Goal: Task Accomplishment & Management: Manage account settings

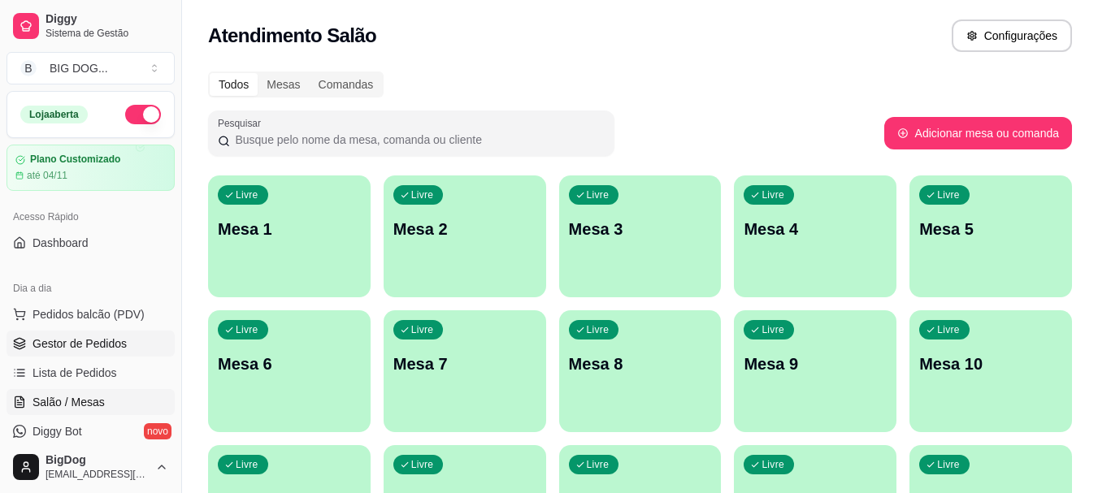
click at [78, 338] on span "Gestor de Pedidos" at bounding box center [79, 344] width 94 height 16
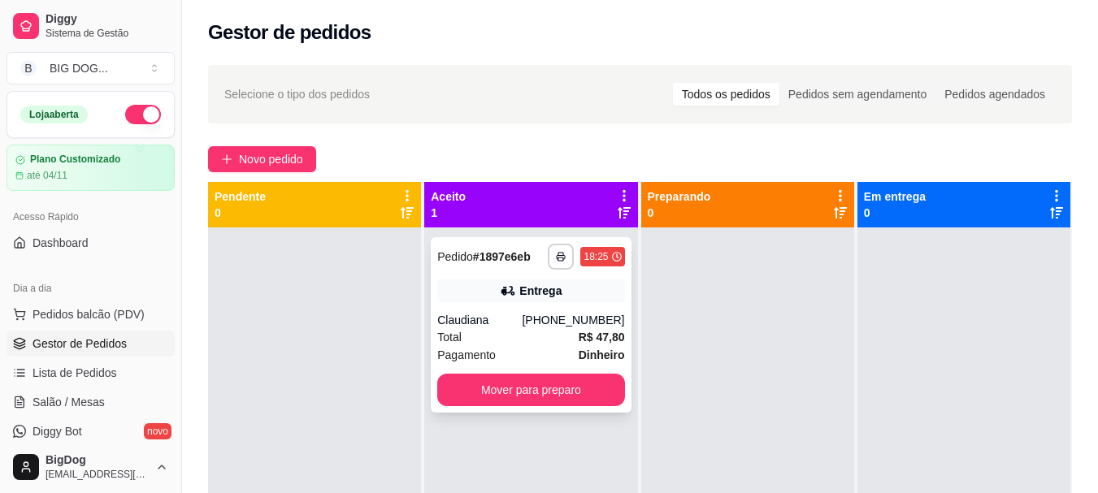
click at [537, 336] on div "Total R$ 47,80" at bounding box center [530, 337] width 187 height 18
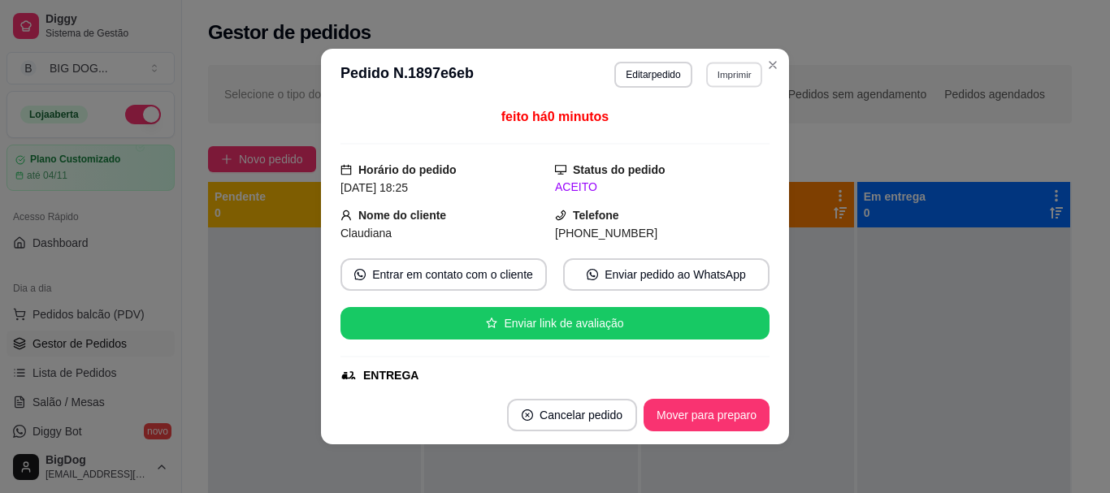
click at [734, 73] on button "Imprimir" at bounding box center [734, 74] width 56 height 25
click at [699, 132] on button "IMPRESSORA" at bounding box center [699, 132] width 118 height 26
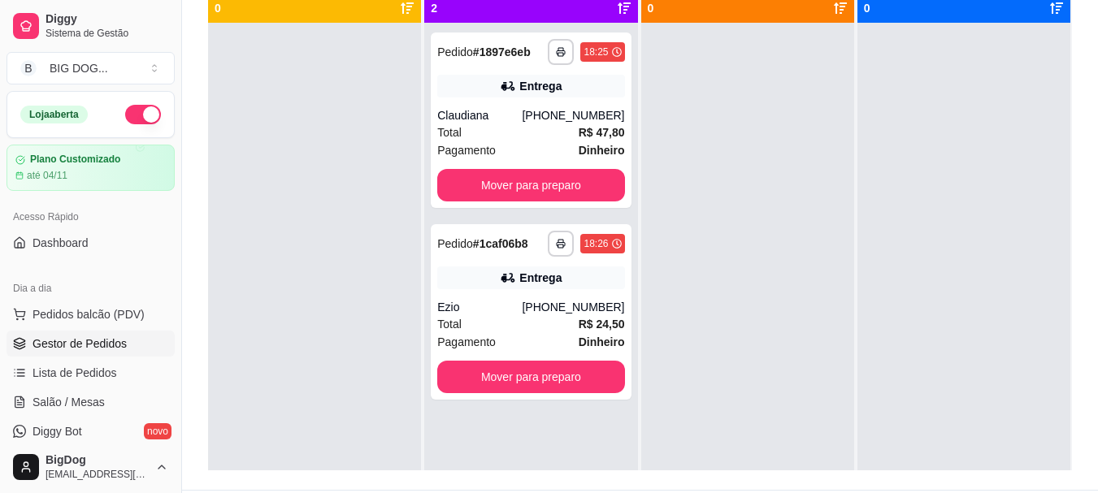
scroll to position [220, 0]
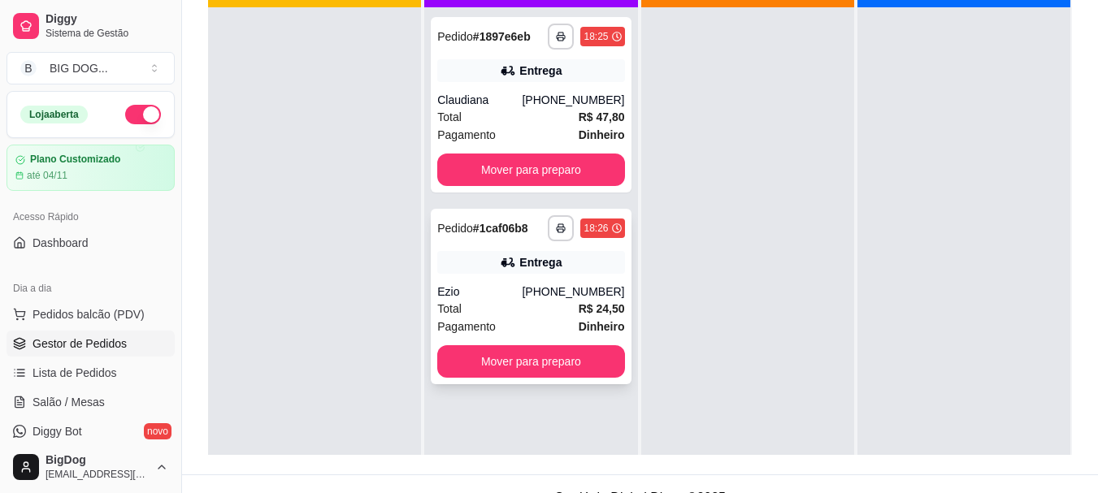
click at [556, 279] on div "**********" at bounding box center [531, 296] width 200 height 175
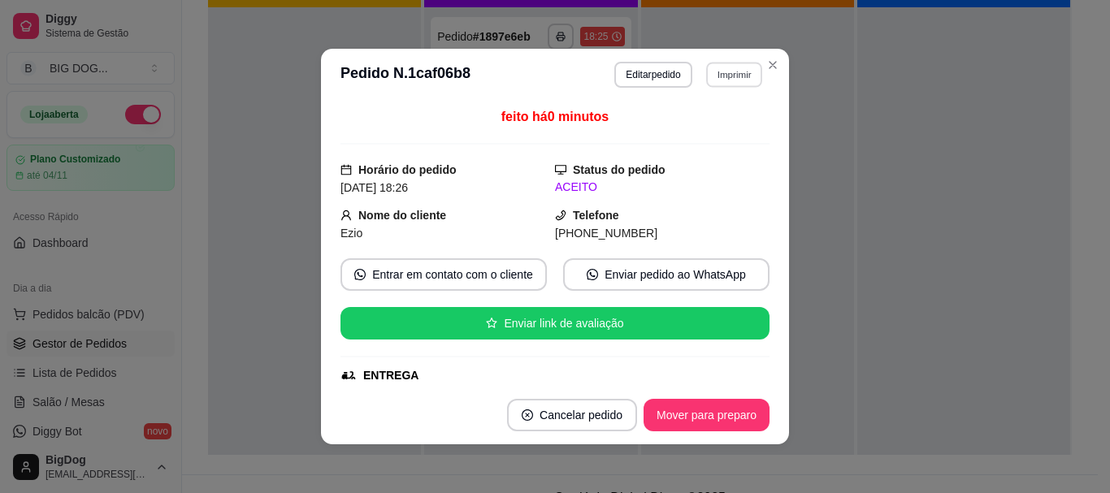
click at [729, 68] on button "Imprimir" at bounding box center [734, 74] width 56 height 25
click at [699, 131] on button "IMPRESSORA" at bounding box center [699, 132] width 118 height 26
click at [730, 78] on button "Imprimir" at bounding box center [734, 74] width 56 height 25
click at [695, 123] on button "IMPRESSORA" at bounding box center [699, 132] width 118 height 26
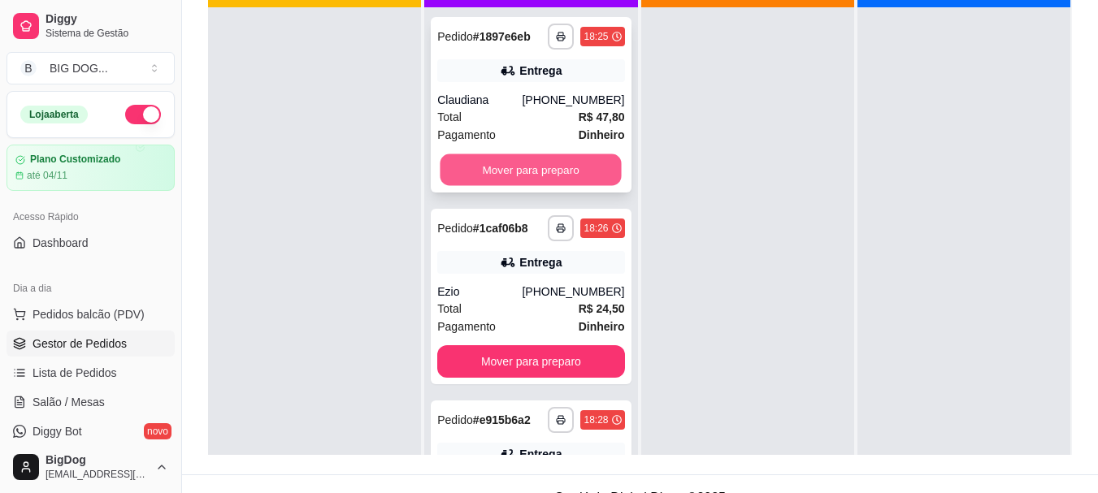
click at [586, 160] on button "Mover para preparo" at bounding box center [530, 170] width 181 height 32
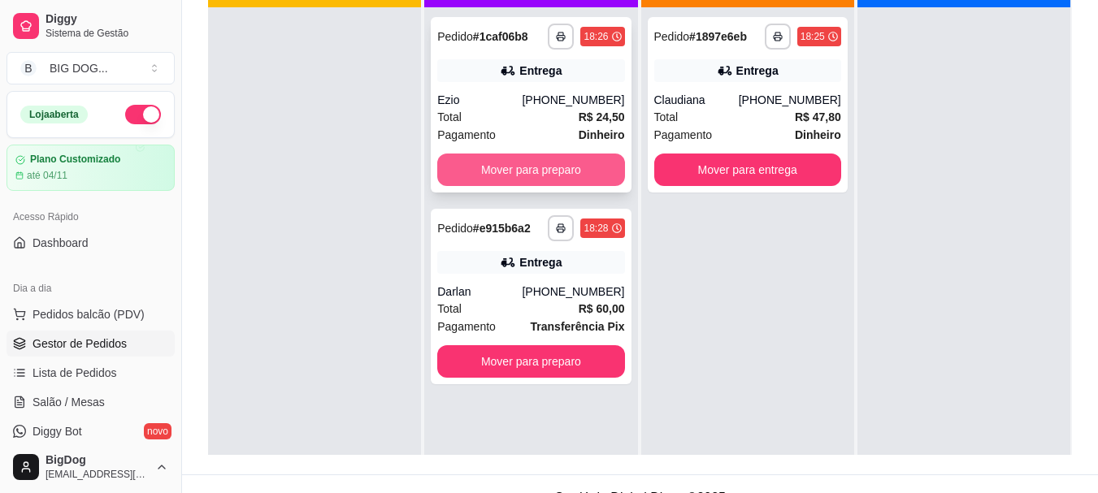
click at [579, 167] on button "Mover para preparo" at bounding box center [530, 170] width 187 height 32
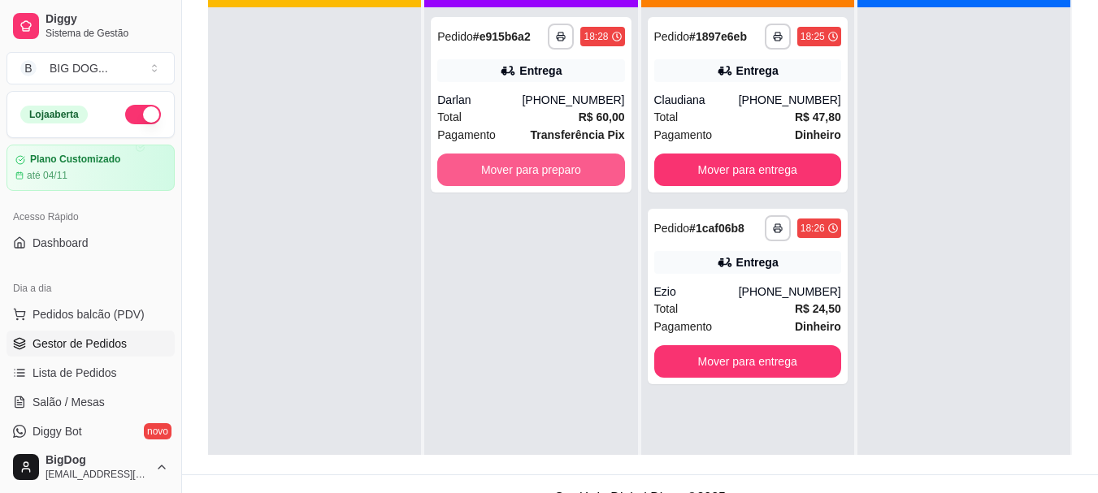
click at [579, 167] on button "Mover para preparo" at bounding box center [530, 170] width 187 height 32
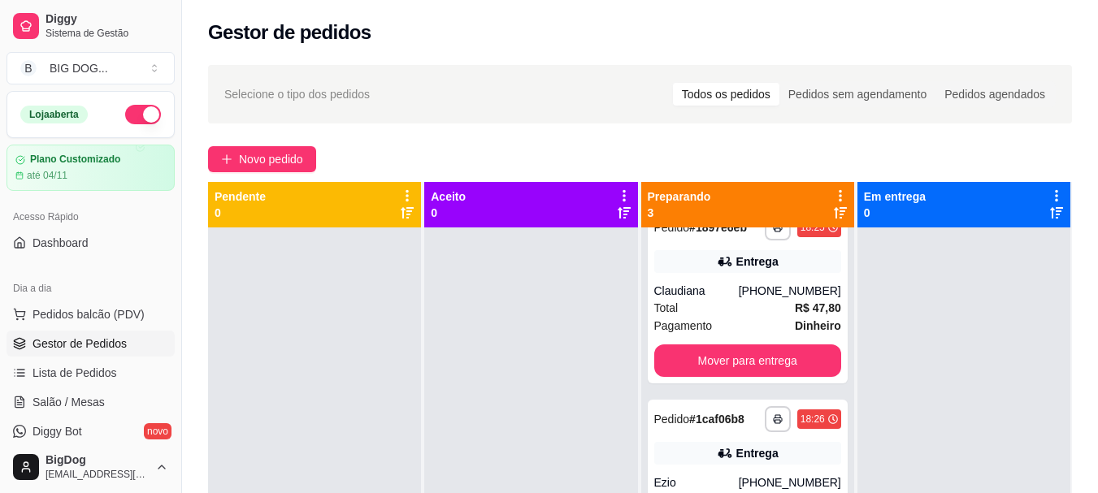
scroll to position [0, 0]
